Goal: Transaction & Acquisition: Obtain resource

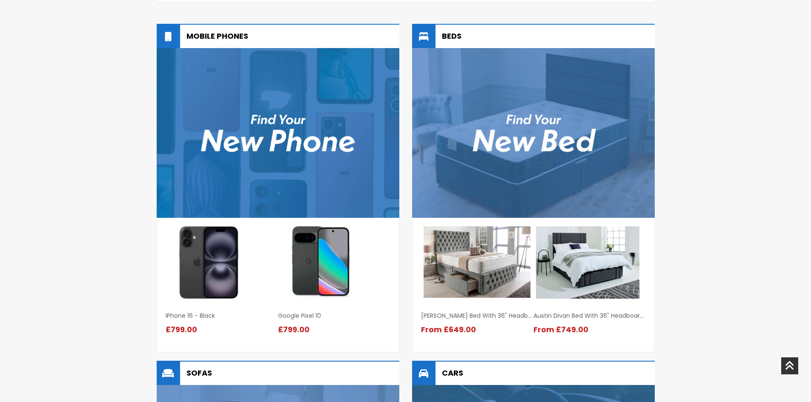
scroll to position [511, 0]
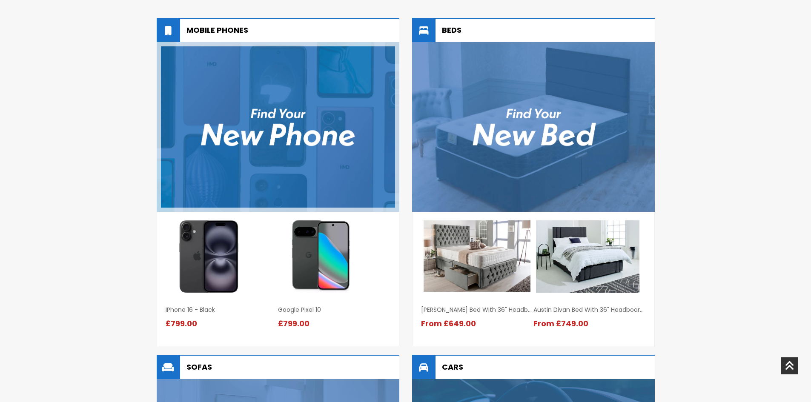
click at [281, 136] on img at bounding box center [278, 127] width 243 height 170
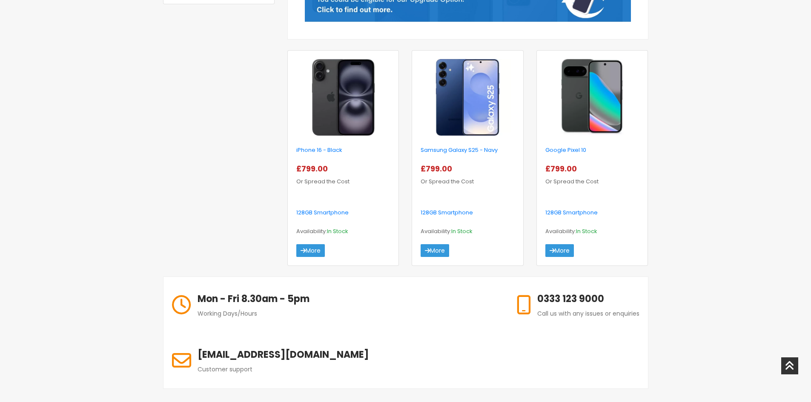
scroll to position [298, 0]
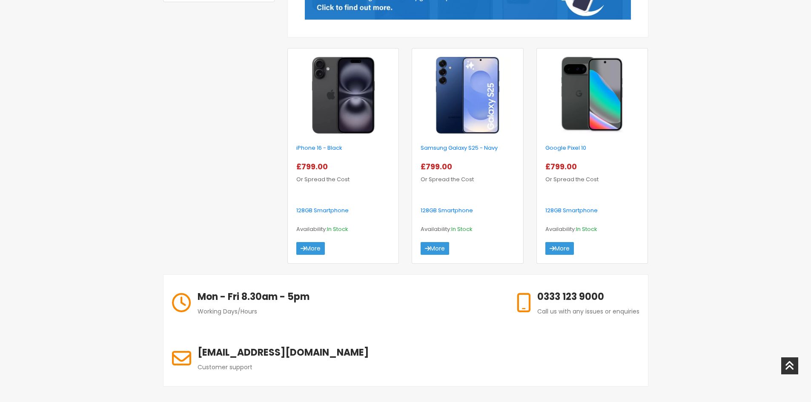
click at [465, 100] on img at bounding box center [468, 95] width 86 height 77
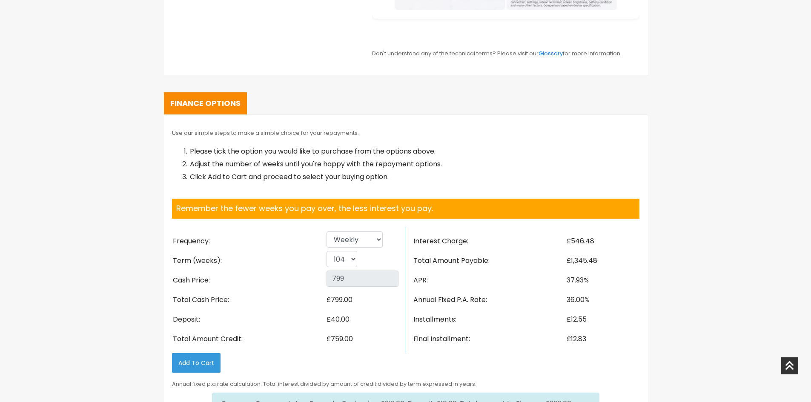
scroll to position [1278, 0]
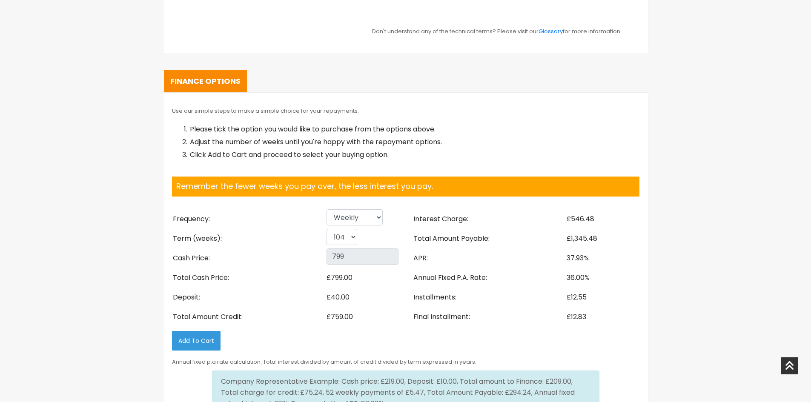
click at [273, 239] on li "Term (weeks):" at bounding box center [249, 239] width 154 height 20
click at [340, 240] on select "26 52 78 104" at bounding box center [342, 237] width 31 height 16
click at [327, 229] on select "26 52 78 104" at bounding box center [342, 237] width 31 height 16
click at [345, 238] on select "26 52 78 104" at bounding box center [342, 237] width 31 height 16
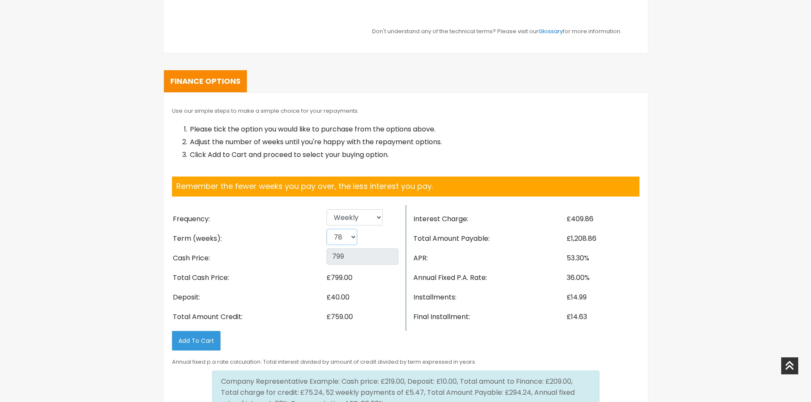
select select "52"
click at [327, 229] on select "26 52 78 104" at bounding box center [342, 237] width 31 height 16
click at [356, 225] on select "Weekly Fortnightly 4 weekly Monthly" at bounding box center [355, 218] width 56 height 16
click at [327, 210] on select "Weekly Fortnightly 4 weekly Monthly" at bounding box center [355, 218] width 56 height 16
click at [359, 218] on select "Weekly Fortnightly 4 weekly Monthly" at bounding box center [355, 218] width 56 height 16
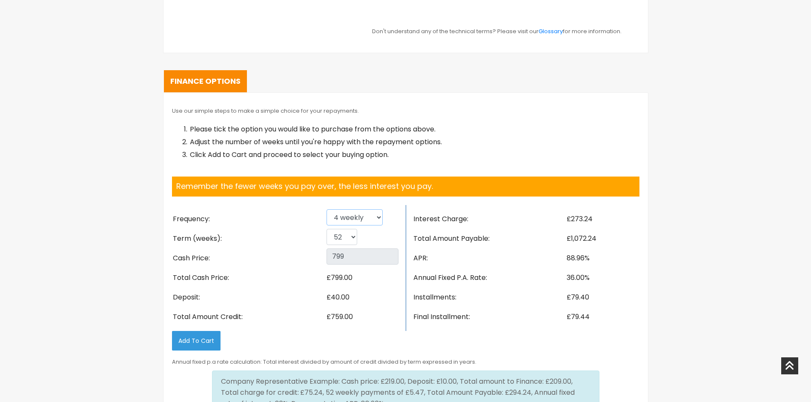
select select "Monthly"
click at [327, 210] on select "Weekly Fortnightly 4 weekly Monthly" at bounding box center [355, 218] width 56 height 16
click at [342, 238] on select "6 12 18 24" at bounding box center [341, 237] width 28 height 16
click at [327, 229] on select "6 12 18 24" at bounding box center [341, 237] width 28 height 16
drag, startPoint x: 347, startPoint y: 237, endPoint x: 343, endPoint y: 243, distance: 7.2
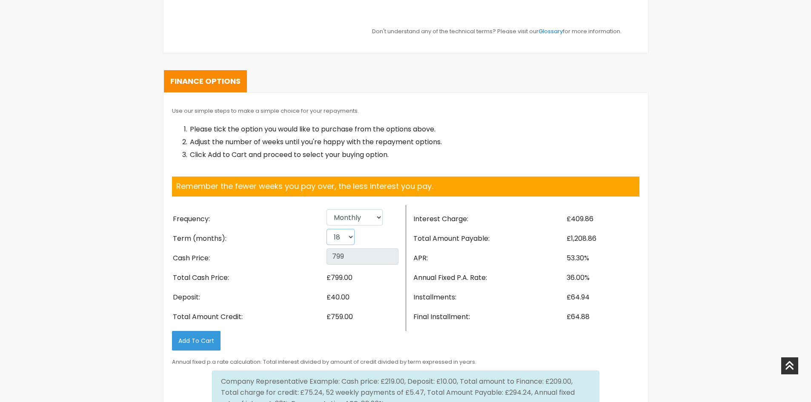
click at [347, 237] on select "6 12 18 24" at bounding box center [341, 237] width 28 height 16
select select "24"
click at [327, 229] on select "6 12 18 24" at bounding box center [341, 237] width 28 height 16
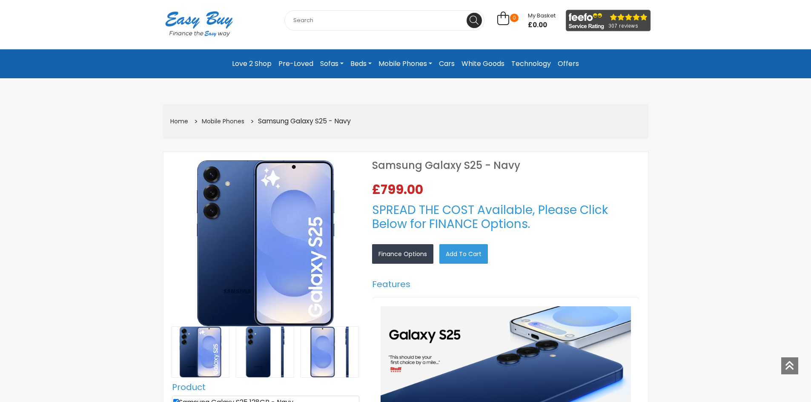
scroll to position [0, 0]
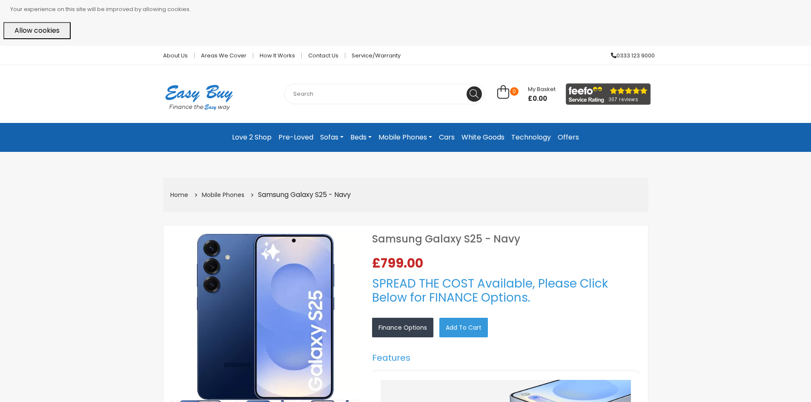
click at [253, 138] on link "Love 2 Shop" at bounding box center [252, 137] width 46 height 15
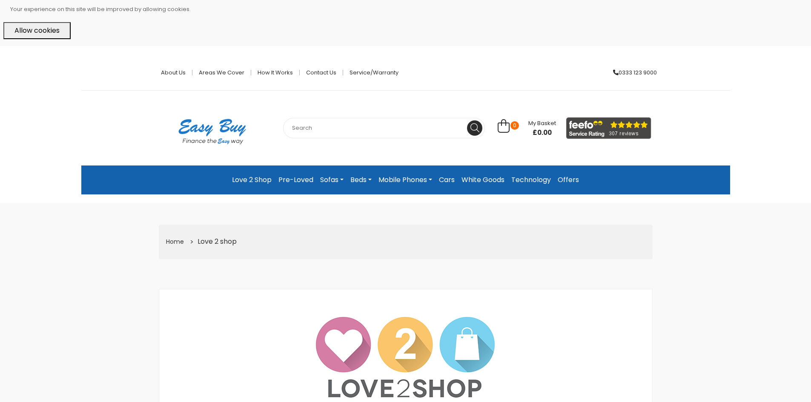
click at [283, 178] on link "Pre-Loved" at bounding box center [296, 179] width 42 height 15
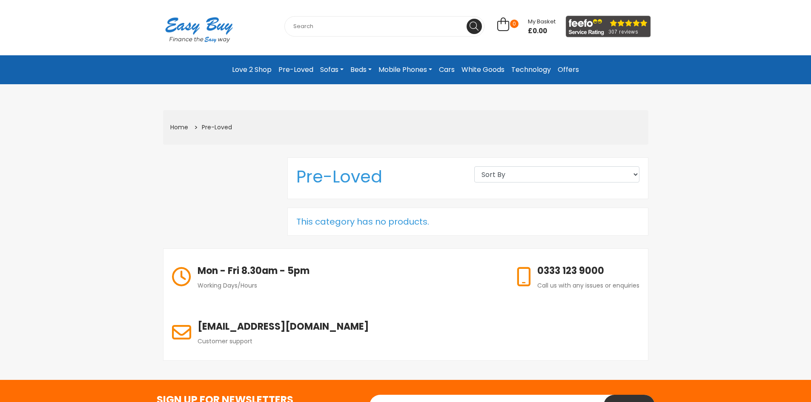
scroll to position [85, 0]
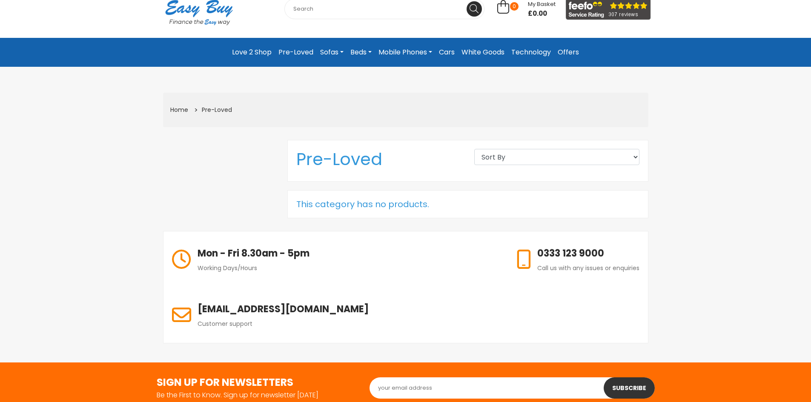
click at [500, 51] on link "White Goods" at bounding box center [483, 52] width 50 height 15
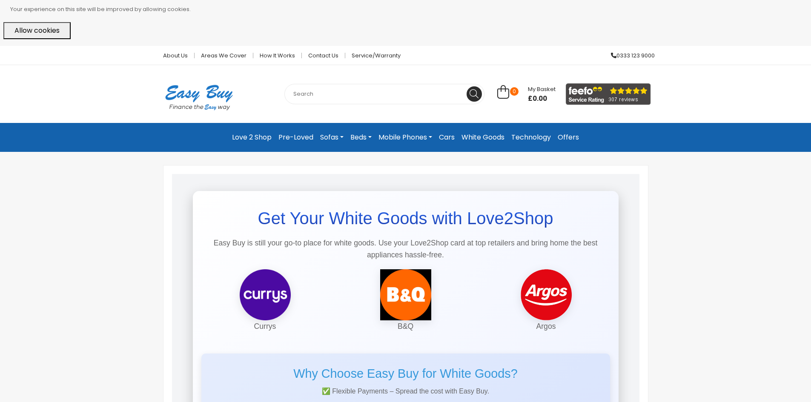
click at [292, 141] on link "Pre-Loved" at bounding box center [296, 137] width 42 height 15
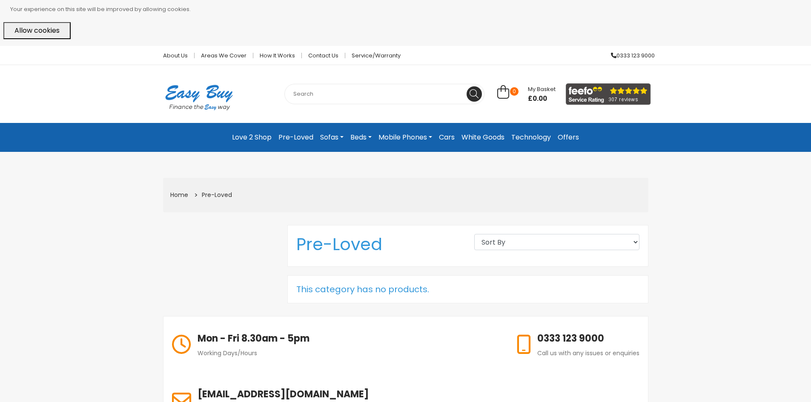
click at [267, 140] on link "Love 2 Shop" at bounding box center [252, 137] width 46 height 15
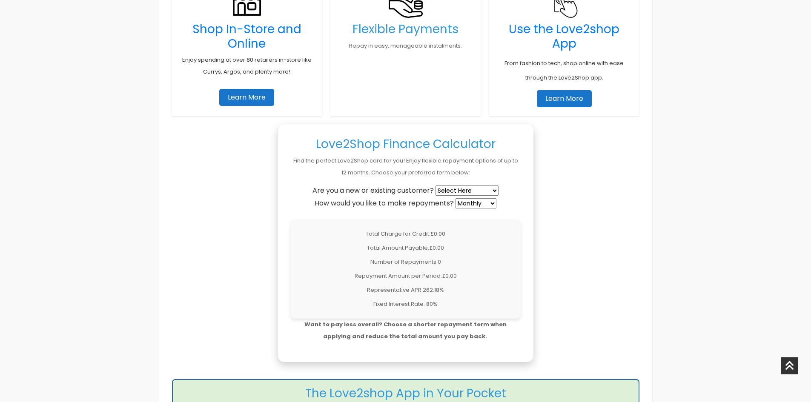
scroll to position [596, 0]
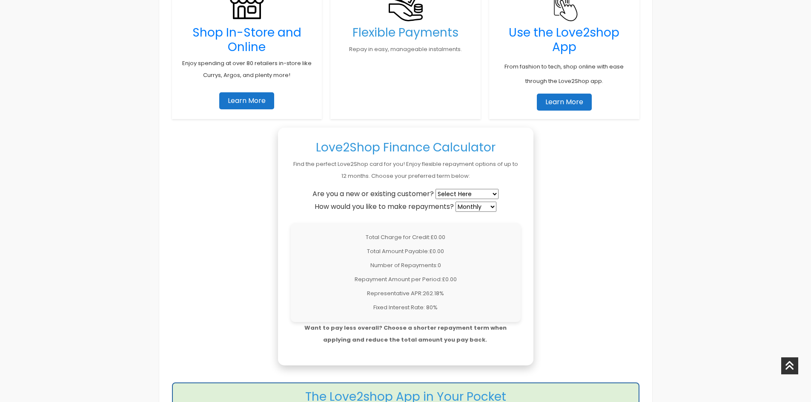
click at [465, 197] on select "Select Here New Customer Existing Customer" at bounding box center [467, 194] width 63 height 10
select select "existing"
click at [437, 189] on select "Select Here New Customer Existing Customer" at bounding box center [467, 194] width 63 height 10
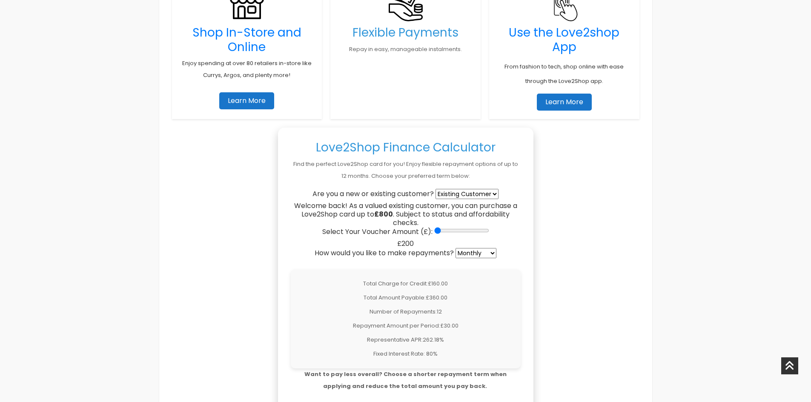
click at [437, 236] on div "Select Your Voucher Amount (£): £200" at bounding box center [406, 237] width 230 height 21
drag, startPoint x: 437, startPoint y: 230, endPoint x: 756, endPoint y: 247, distance: 320.3
click at [489, 234] on input "Select Your Voucher Amount (£):" at bounding box center [461, 230] width 55 height 7
click at [486, 250] on select "Weekly Fortnightly 4-Weekly Monthly" at bounding box center [476, 253] width 41 height 10
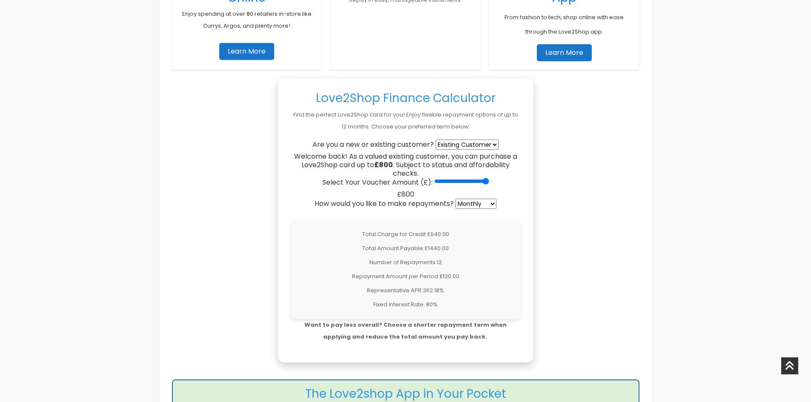
scroll to position [767, 0]
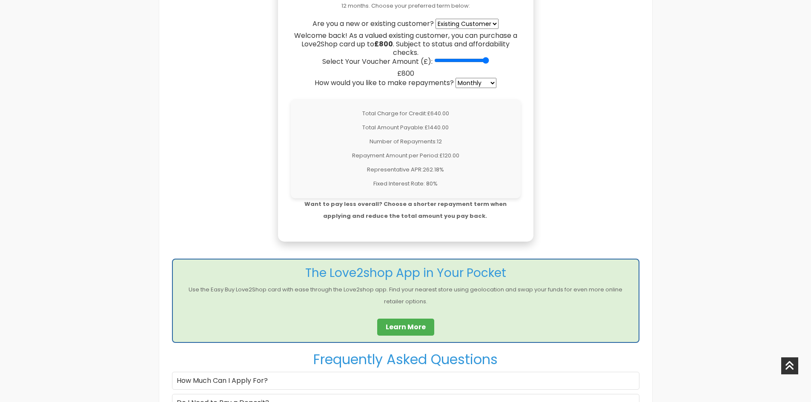
click at [483, 82] on select "Weekly Fortnightly 4-Weekly Monthly" at bounding box center [476, 83] width 41 height 10
click at [474, 61] on input "Select Your Voucher Amount (£):" at bounding box center [461, 60] width 55 height 7
click at [462, 63] on input "Select Your Voucher Amount (£):" at bounding box center [461, 60] width 55 height 7
click at [450, 63] on input "Select Your Voucher Amount (£):" at bounding box center [461, 60] width 55 height 7
type input "300"
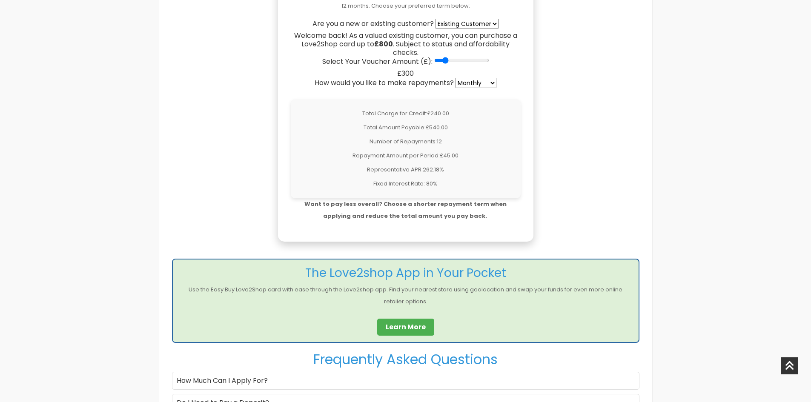
click at [443, 63] on input "Select Your Voucher Amount (£):" at bounding box center [461, 60] width 55 height 7
click at [467, 79] on select "Weekly Fortnightly 4-Weekly Monthly" at bounding box center [476, 83] width 41 height 10
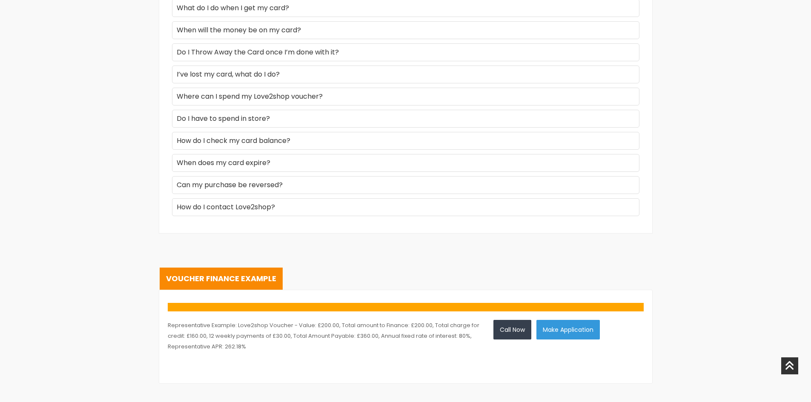
scroll to position [1235, 0]
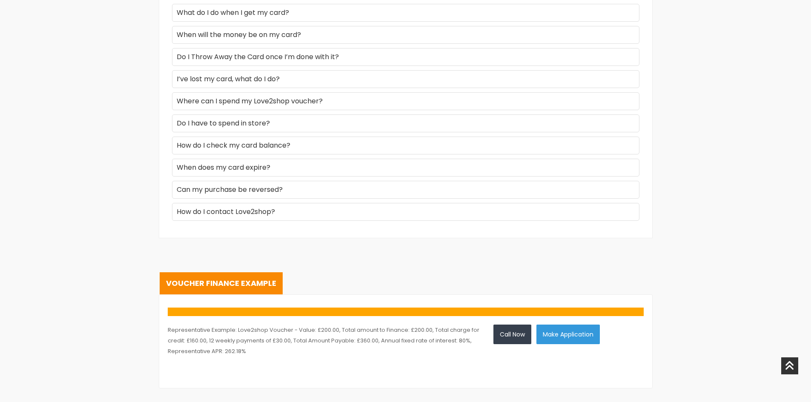
scroll to position [1320, 0]
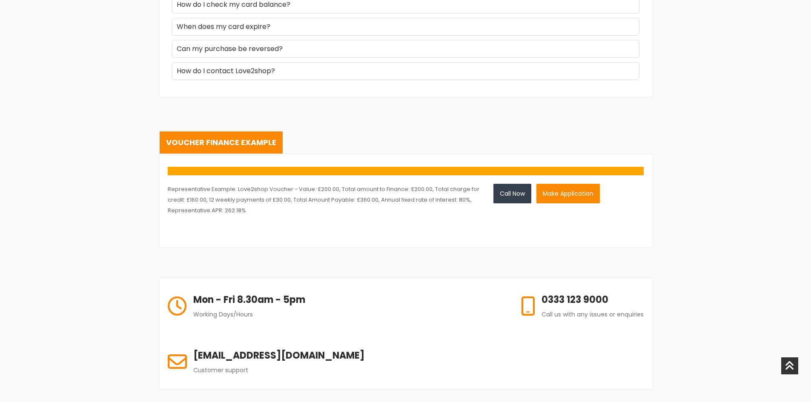
click at [544, 196] on button "Make Application" at bounding box center [568, 194] width 63 height 20
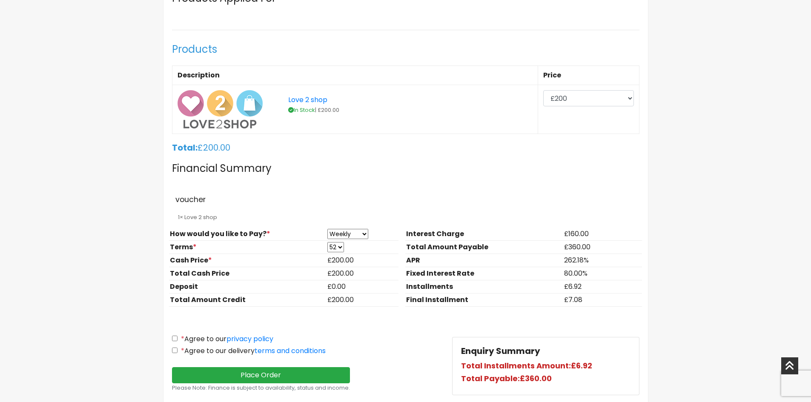
scroll to position [639, 0]
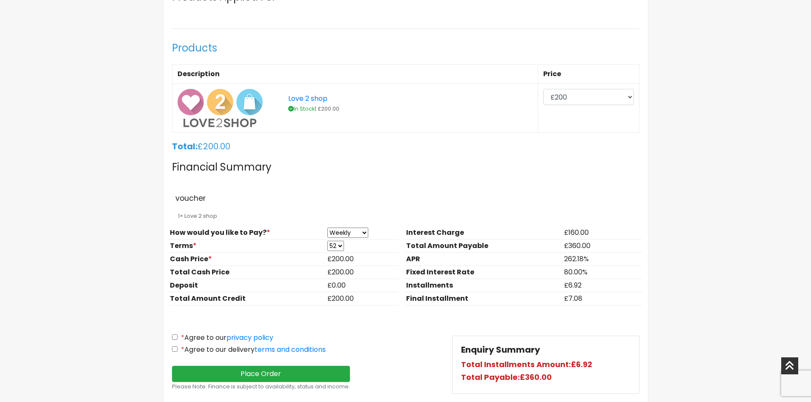
click at [339, 247] on select "13 26 39 52" at bounding box center [335, 246] width 17 height 10
click at [353, 236] on select "Weekly Fortnightly Monthly" at bounding box center [347, 233] width 41 height 10
select select "Monthly"
click at [327, 228] on select "Weekly Fortnightly Monthly" at bounding box center [347, 233] width 41 height 10
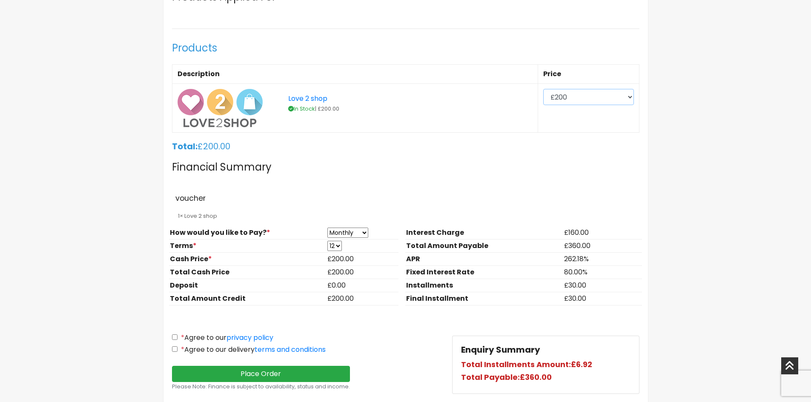
click at [567, 103] on select "£200 £300 £400 £500 £600 £700 £800" at bounding box center [588, 97] width 91 height 16
select select "300"
click at [543, 89] on select "£200 £300 £400 £500 £600 £700 £800" at bounding box center [588, 97] width 91 height 16
click at [333, 248] on select "3 6 9 12" at bounding box center [334, 246] width 14 height 10
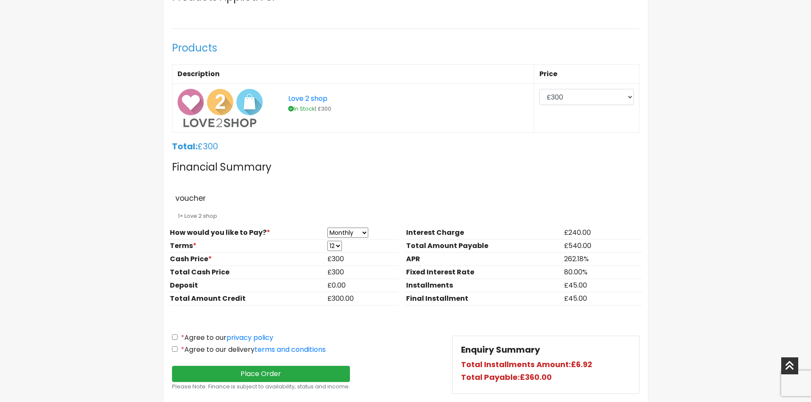
click at [333, 248] on select "3 6 9 12" at bounding box center [334, 246] width 14 height 10
click at [327, 241] on select "3 6 9 12" at bounding box center [334, 246] width 14 height 10
click at [341, 251] on select "3 6 9 12" at bounding box center [334, 246] width 14 height 10
click at [327, 241] on select "3 6 9 12" at bounding box center [334, 246] width 14 height 10
click at [338, 247] on select "3 6 9 12" at bounding box center [334, 246] width 14 height 10
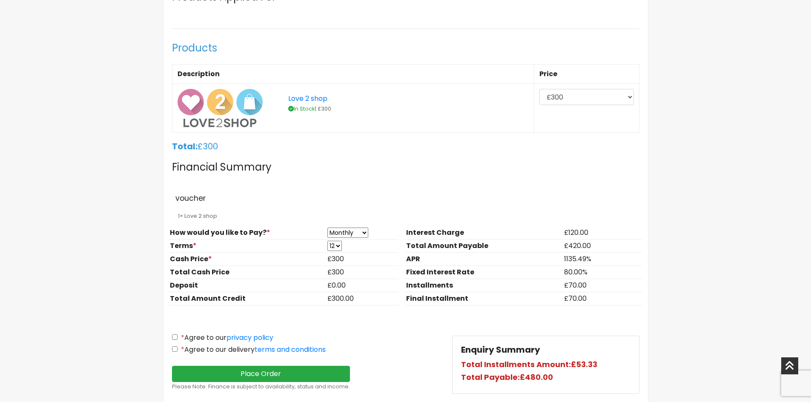
click at [327, 241] on select "3 6 9 12" at bounding box center [334, 246] width 14 height 10
click at [341, 247] on select "3 6 9 12" at bounding box center [334, 246] width 14 height 10
select select "6"
click at [327, 241] on select "3 6 9 12" at bounding box center [334, 246] width 14 height 10
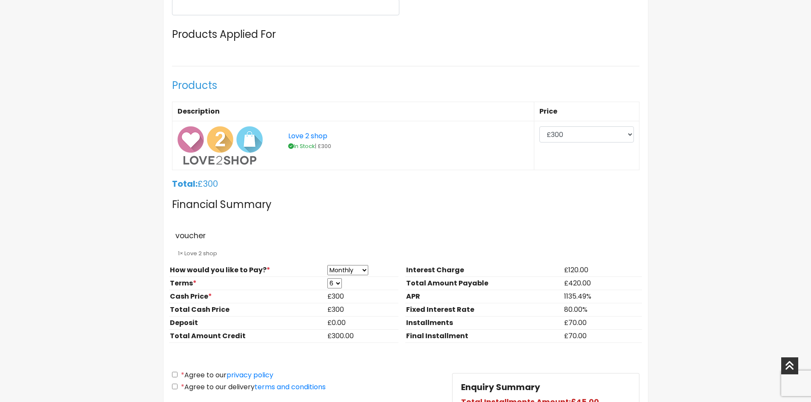
scroll to position [596, 0]
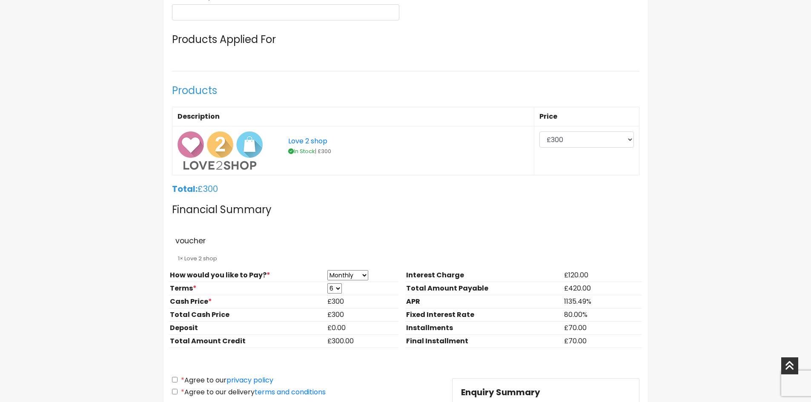
click at [365, 212] on h4 "Financial Summary" at bounding box center [406, 210] width 468 height 25
